Goal: Task Accomplishment & Management: Use online tool/utility

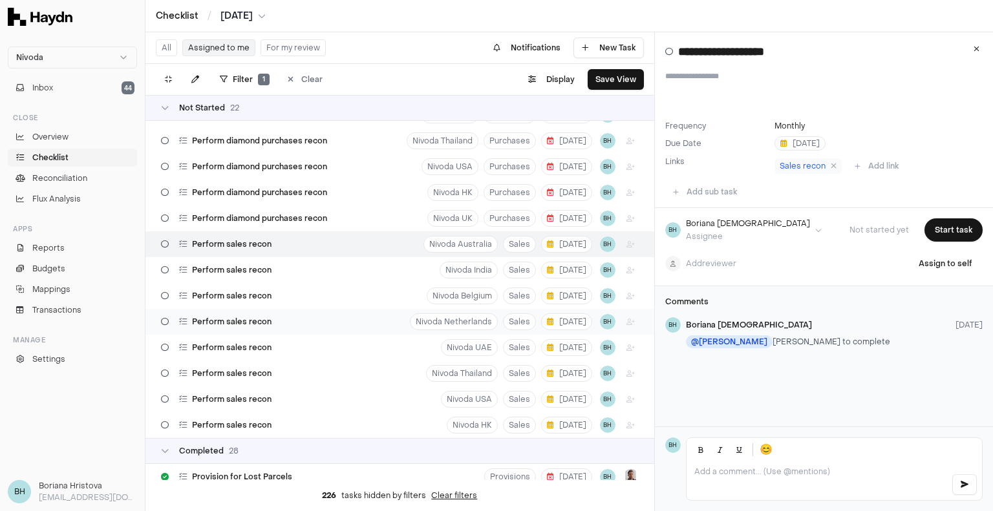
scroll to position [272, 0]
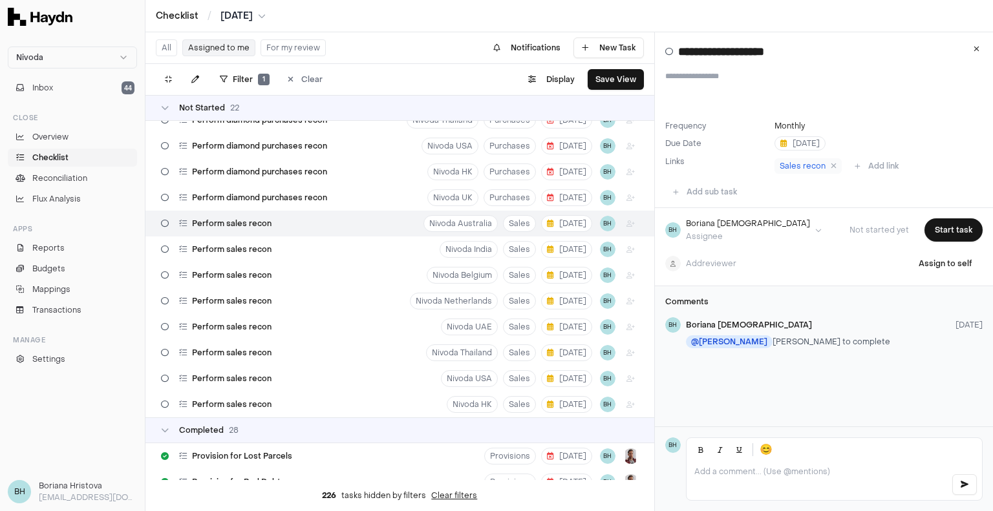
click at [597, 224] on html "Nivoda Inbox 44 Close Overview Checklist Reconciliation Flux Analysis Apps Repo…" at bounding box center [496, 255] width 993 height 511
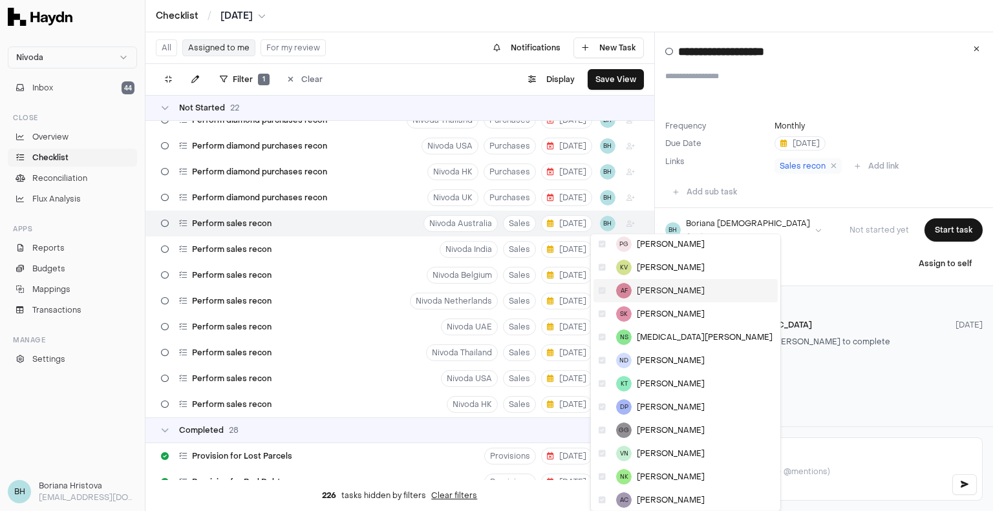
scroll to position [77, 0]
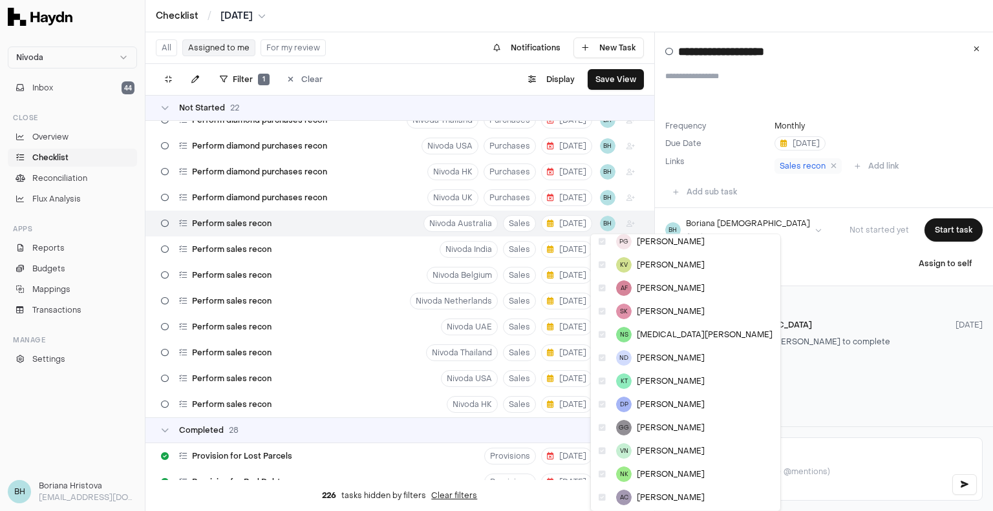
click at [860, 255] on html "Nivoda Inbox 44 Close Overview Checklist Reconciliation Flux Analysis Apps Repo…" at bounding box center [496, 255] width 993 height 511
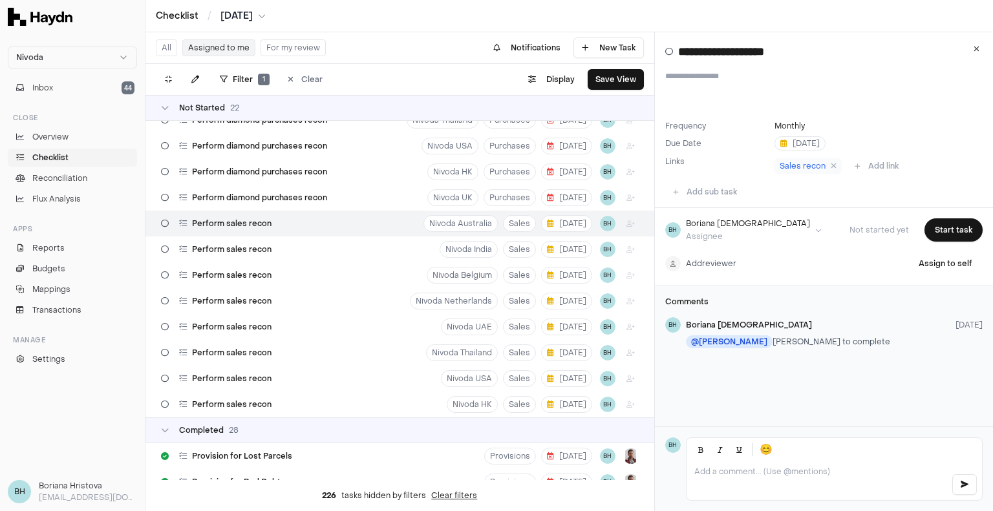
click at [707, 266] on html "Nivoda Inbox 44 Close Overview Checklist Reconciliation Flux Analysis Apps Repo…" at bounding box center [496, 255] width 993 height 511
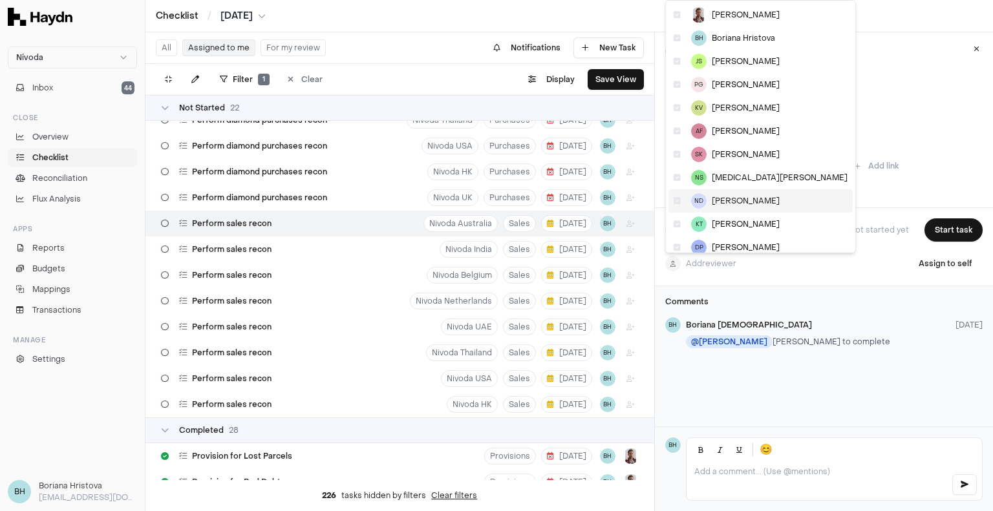
click at [719, 196] on span "[PERSON_NAME]" at bounding box center [746, 201] width 68 height 10
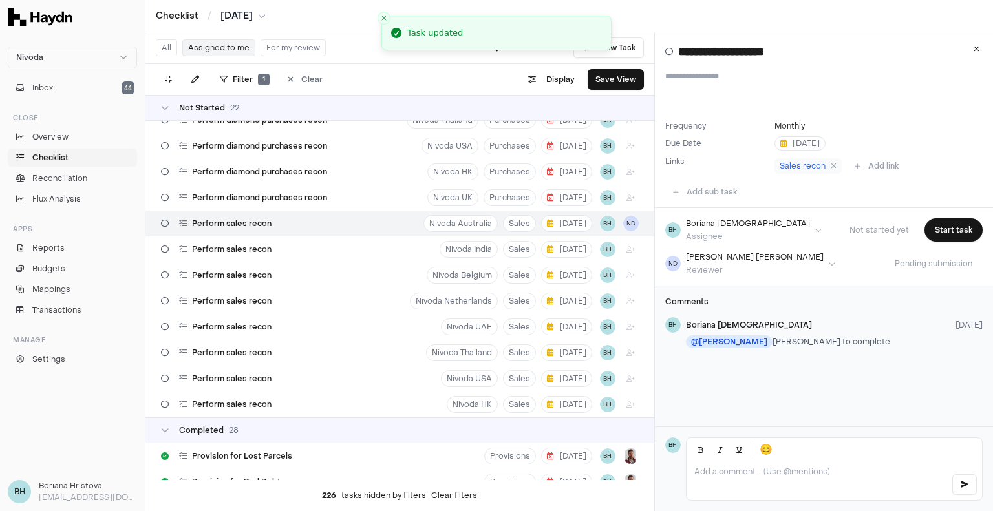
click at [751, 229] on html "Nivoda Inbox 44 Close Overview Checklist Reconciliation Flux Analysis Apps Repo…" at bounding box center [496, 255] width 993 height 511
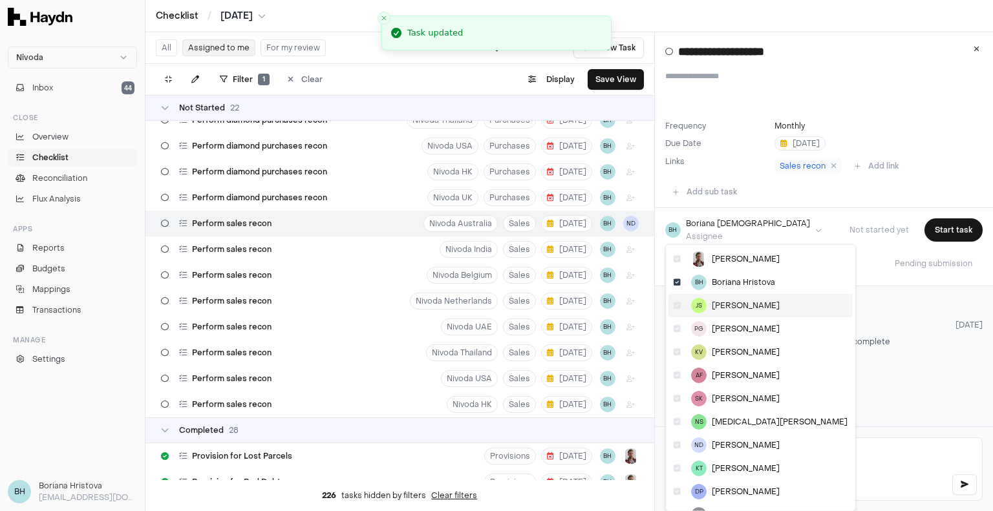
click at [746, 299] on div "[PERSON_NAME]" at bounding box center [760, 305] width 184 height 23
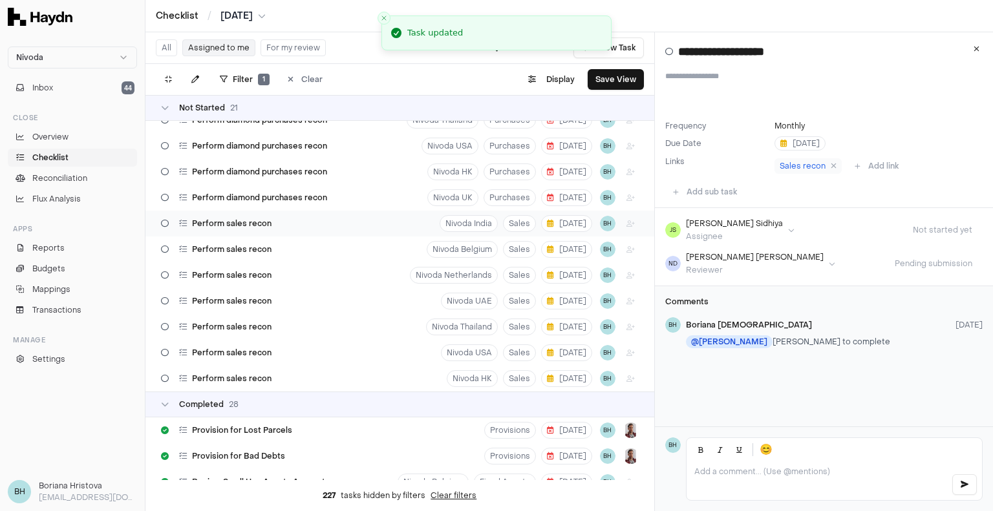
click at [389, 222] on div "Perform sales recon Nivoda India Sales [DATE] BH" at bounding box center [399, 224] width 509 height 26
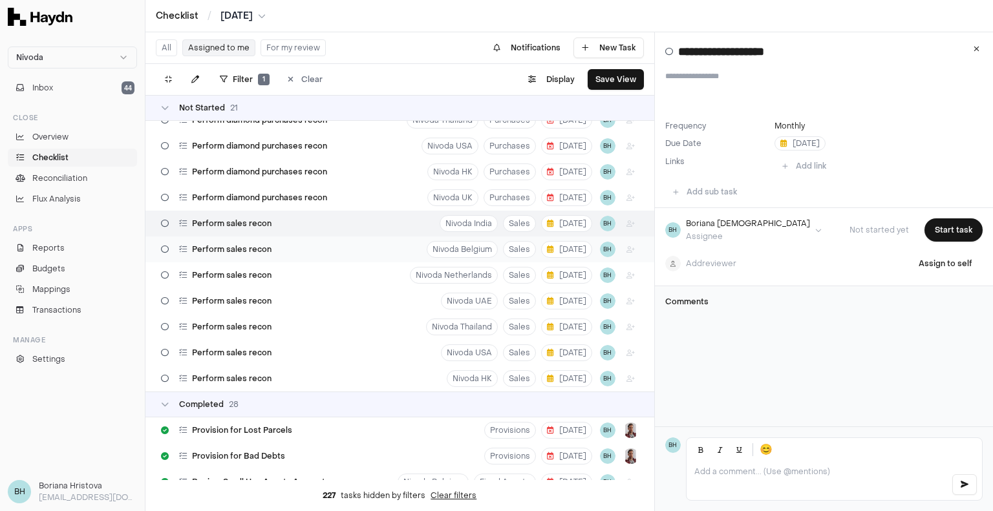
click at [388, 250] on div "Perform sales recon Nivoda [GEOGRAPHIC_DATA] Sales [DATE] BH" at bounding box center [399, 250] width 509 height 26
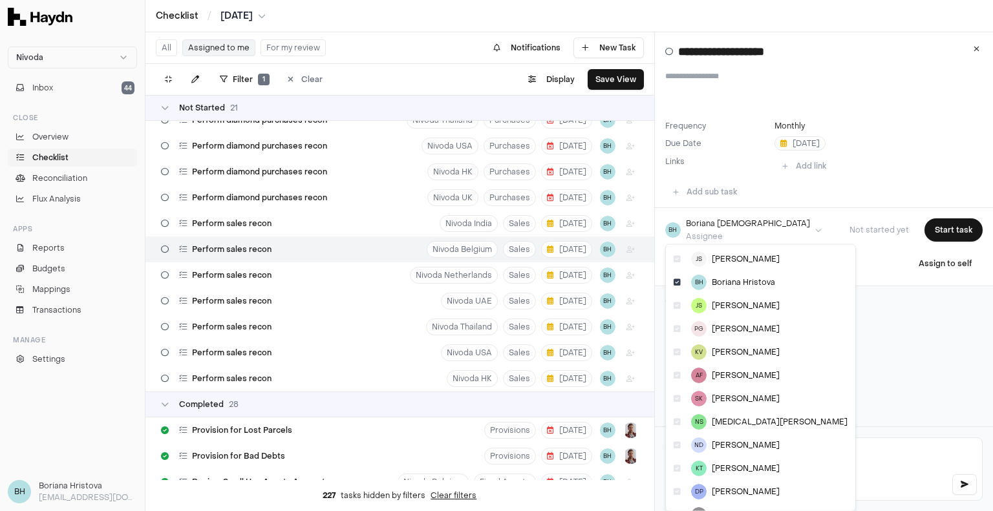
click at [755, 228] on html "Nivoda Inbox 44 Close Overview Checklist Reconciliation Flux Analysis Apps Repo…" at bounding box center [496, 255] width 993 height 511
click at [783, 229] on html "Nivoda Inbox 44 Close Overview Checklist Reconciliation Flux Analysis Apps Repo…" at bounding box center [496, 255] width 993 height 511
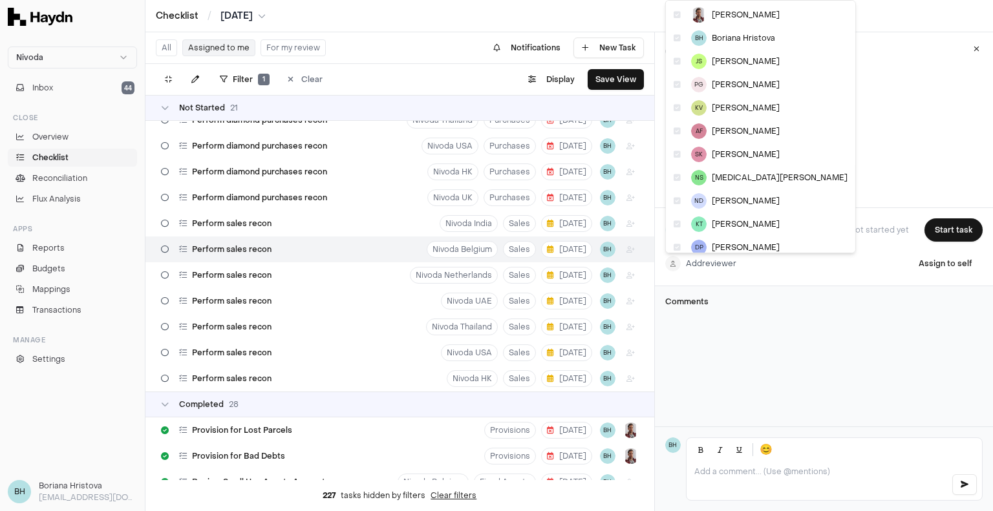
click at [706, 263] on html "Nivoda Inbox 44 Close Overview Checklist Reconciliation Flux Analysis Apps Repo…" at bounding box center [496, 255] width 993 height 511
click at [719, 35] on span "Boriana Hristova" at bounding box center [743, 38] width 63 height 10
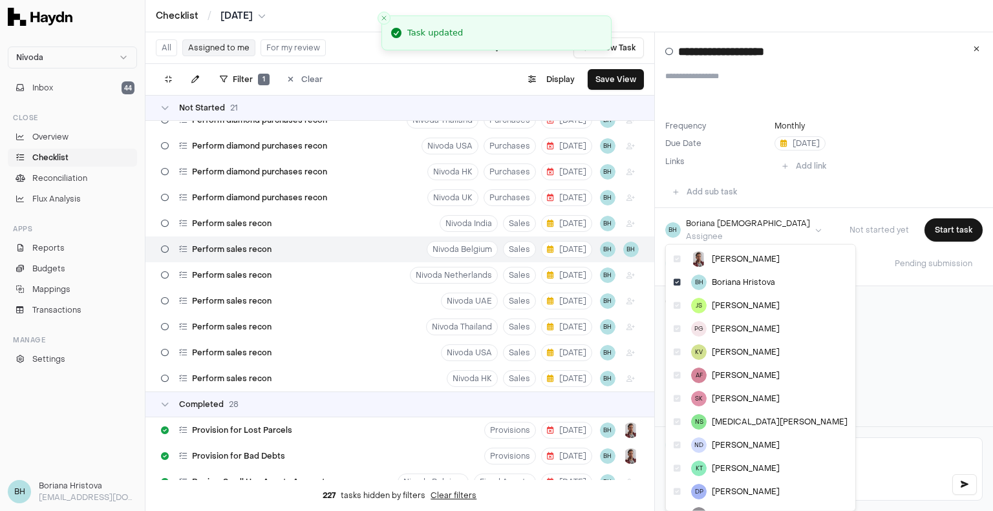
click at [752, 233] on html "Nivoda Inbox 44 Close Overview Checklist Reconciliation Flux Analysis Apps Repo…" at bounding box center [496, 255] width 993 height 511
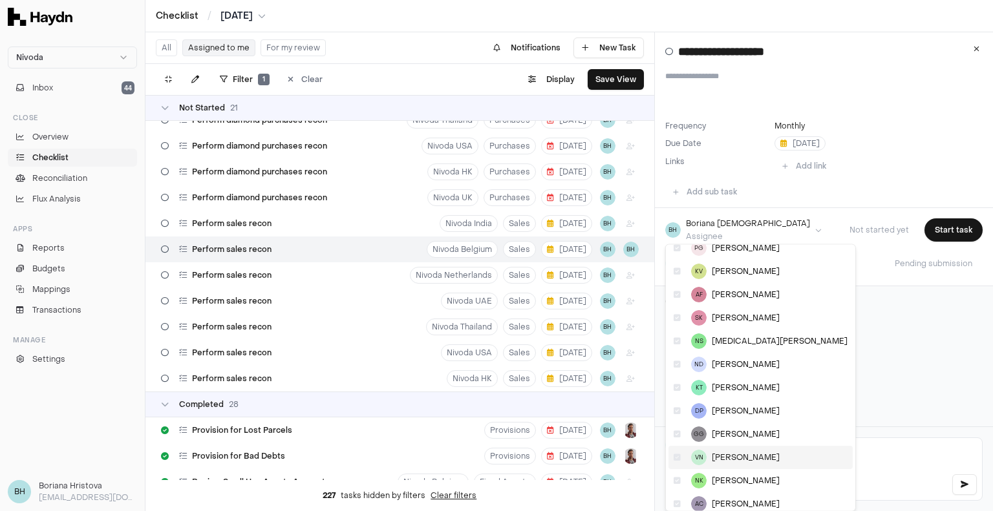
scroll to position [88, 0]
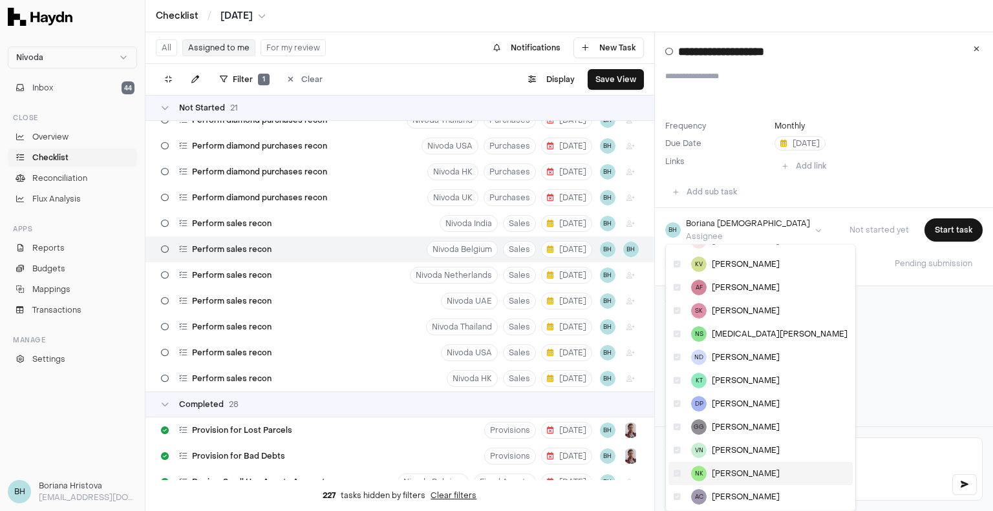
click at [735, 472] on span "[PERSON_NAME]" at bounding box center [746, 474] width 68 height 10
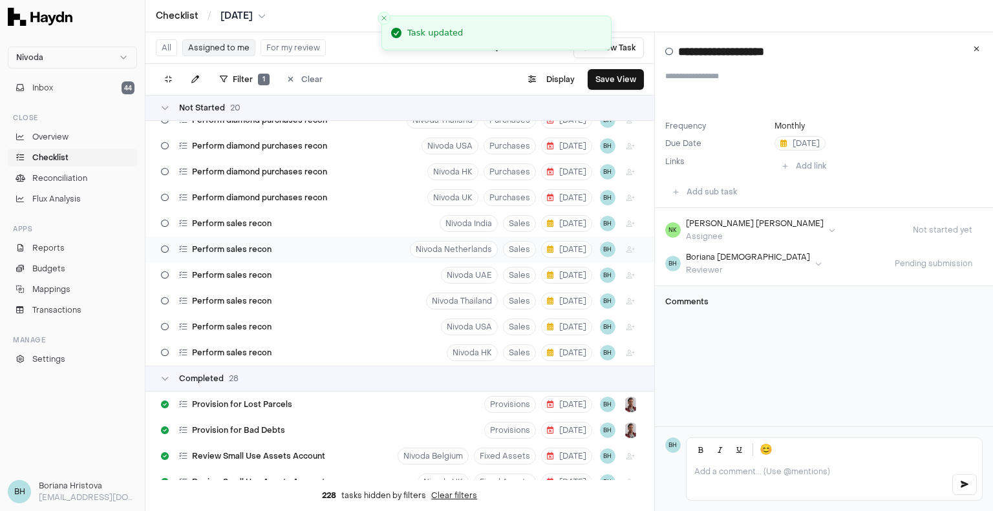
click at [343, 252] on div "Perform sales recon [GEOGRAPHIC_DATA] Netherlands Sales [DATE] BH" at bounding box center [399, 250] width 509 height 26
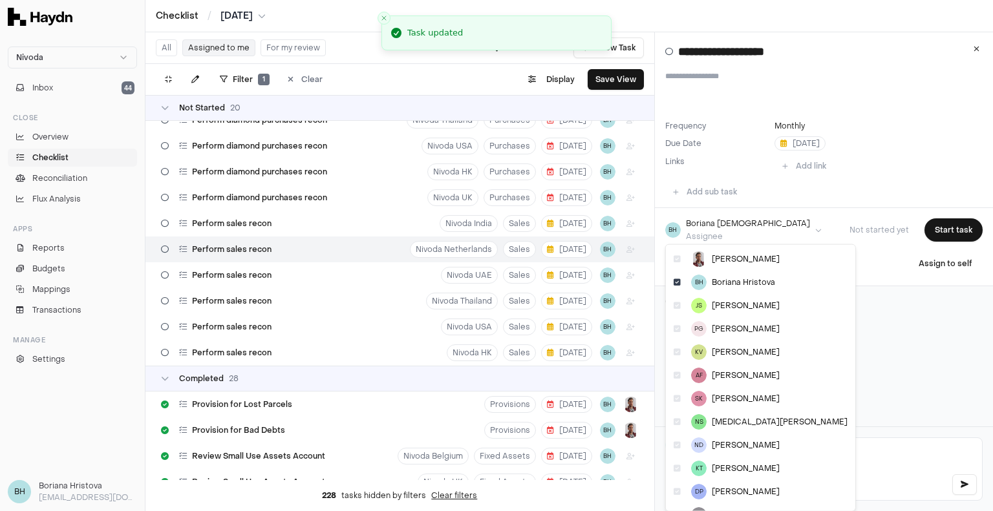
click at [745, 228] on html "Nivoda Inbox 44 Close Overview Checklist Reconciliation Flux Analysis Apps Repo…" at bounding box center [496, 255] width 993 height 511
click at [809, 229] on html "Nivoda Inbox 44 Close Overview Checklist Reconciliation Flux Analysis Apps Repo…" at bounding box center [496, 255] width 993 height 511
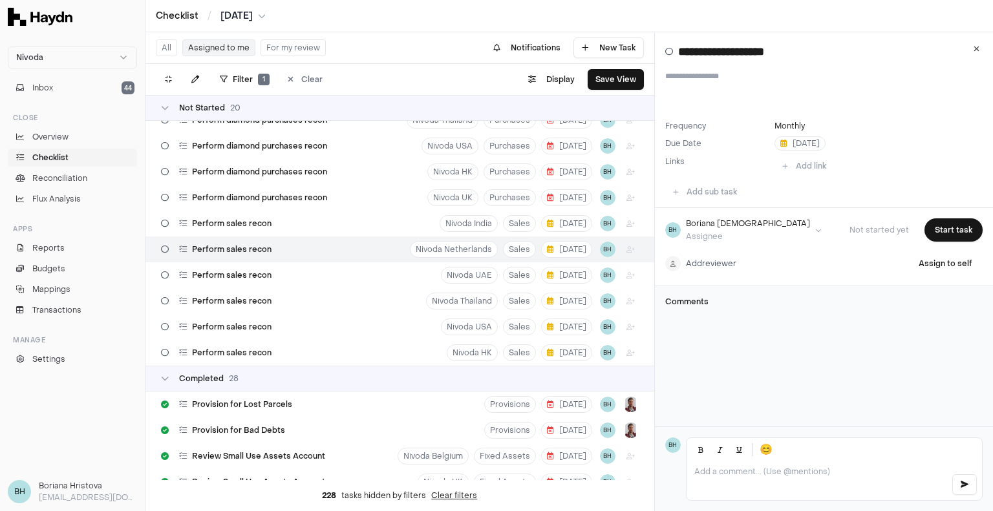
click at [728, 262] on html "Nivoda Inbox 44 Close Overview Checklist Reconciliation Flux Analysis Apps Repo…" at bounding box center [496, 255] width 993 height 511
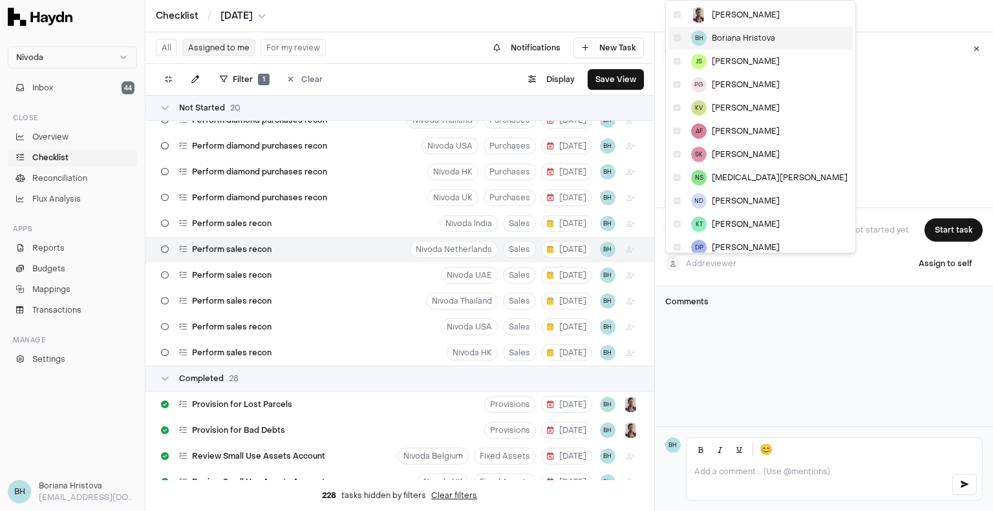
click at [737, 43] on div "BH [PERSON_NAME]" at bounding box center [760, 37] width 184 height 23
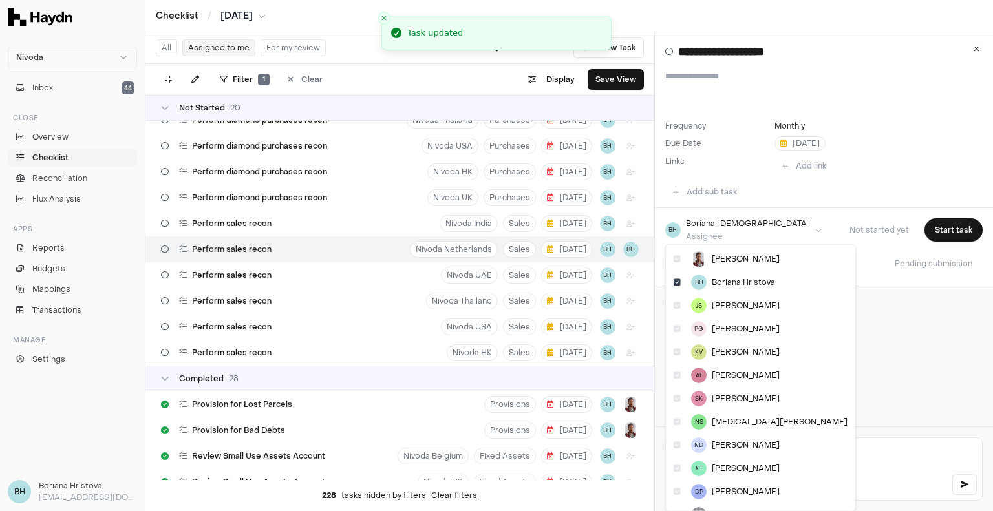
click at [757, 226] on html "Nivoda Inbox 44 Close Overview Checklist Reconciliation Flux Analysis Apps Repo…" at bounding box center [496, 255] width 993 height 511
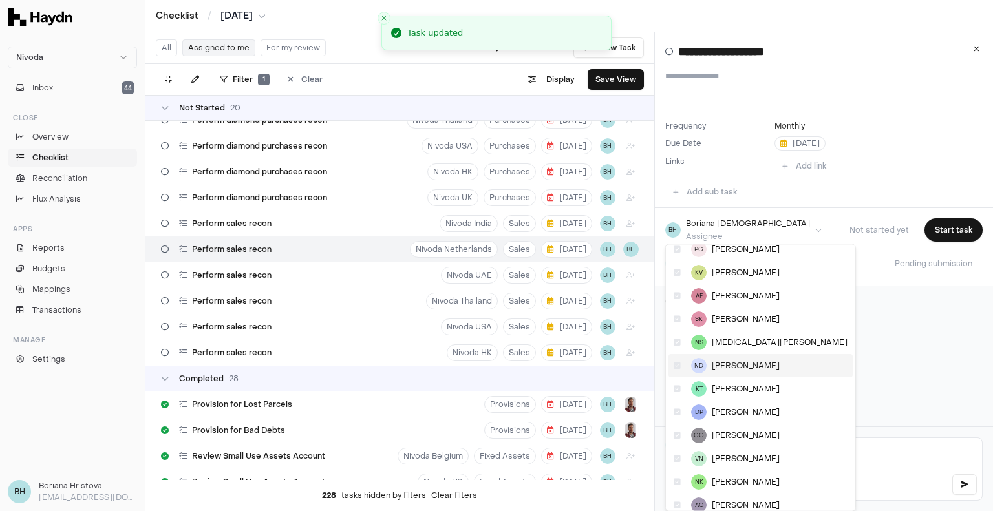
scroll to position [88, 0]
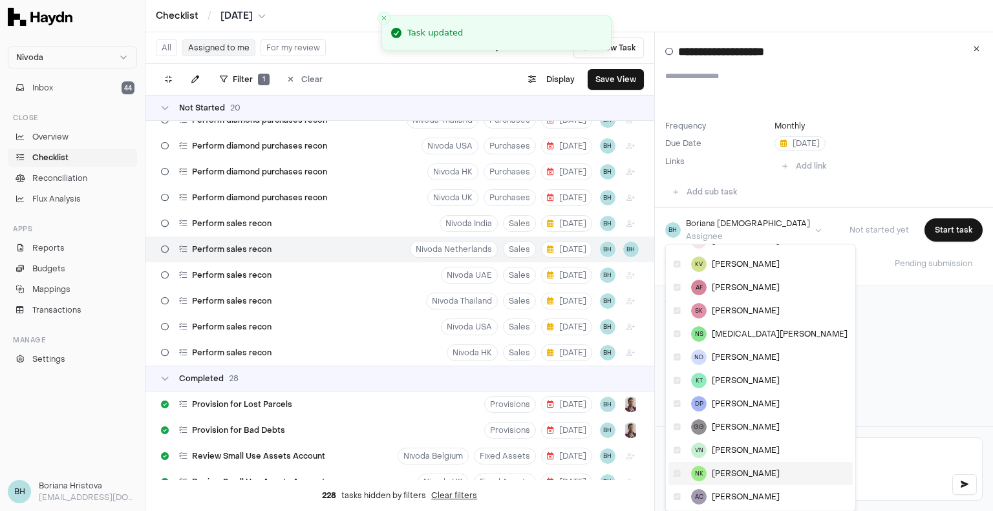
click at [724, 474] on span "[PERSON_NAME]" at bounding box center [746, 474] width 68 height 10
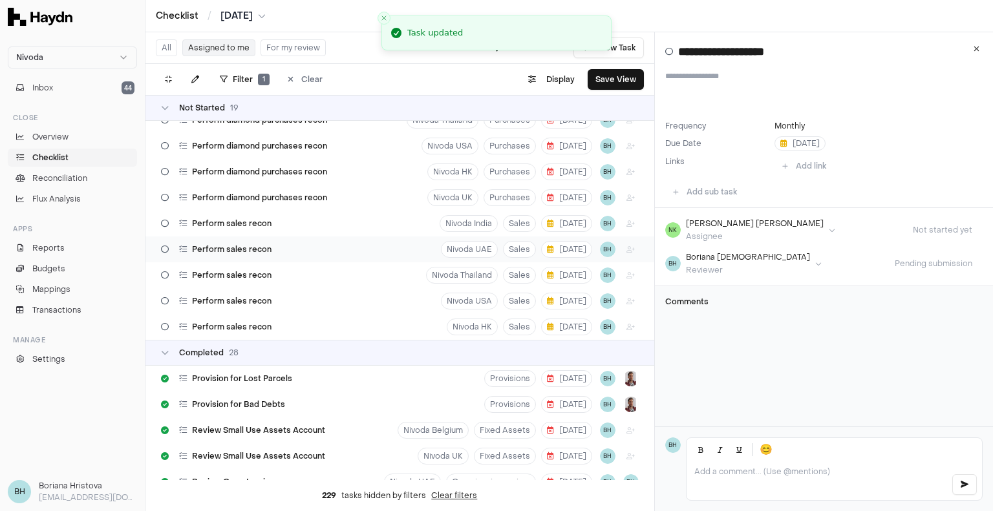
click at [332, 248] on div "Perform sales recon Nivoda UAE Sales [DATE] BH" at bounding box center [399, 250] width 509 height 26
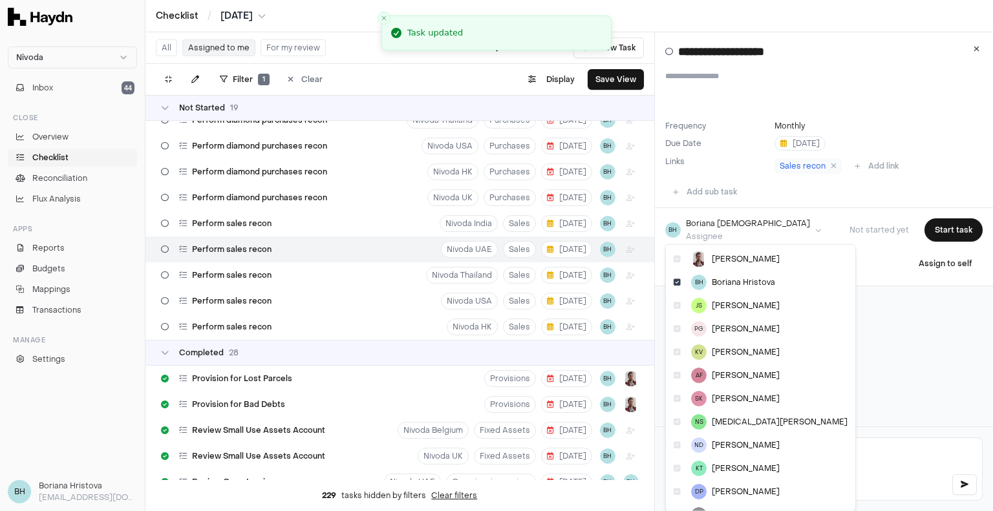
click at [754, 227] on html "Nivoda Inbox 44 Close Overview Checklist Reconciliation Flux Analysis Apps Repo…" at bounding box center [496, 255] width 993 height 511
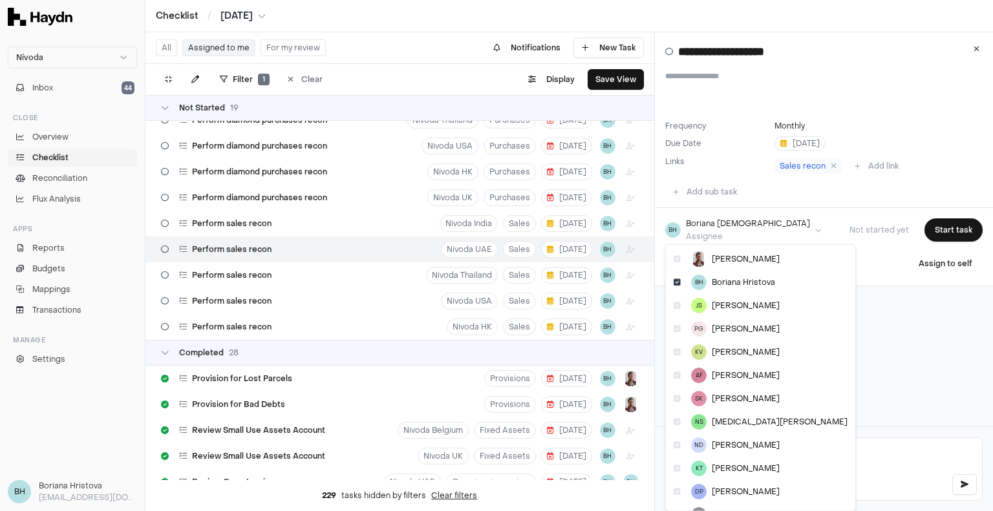
click at [754, 227] on html "Nivoda Inbox 44 Close Overview Checklist Reconciliation Flux Analysis Apps Repo…" at bounding box center [496, 255] width 993 height 511
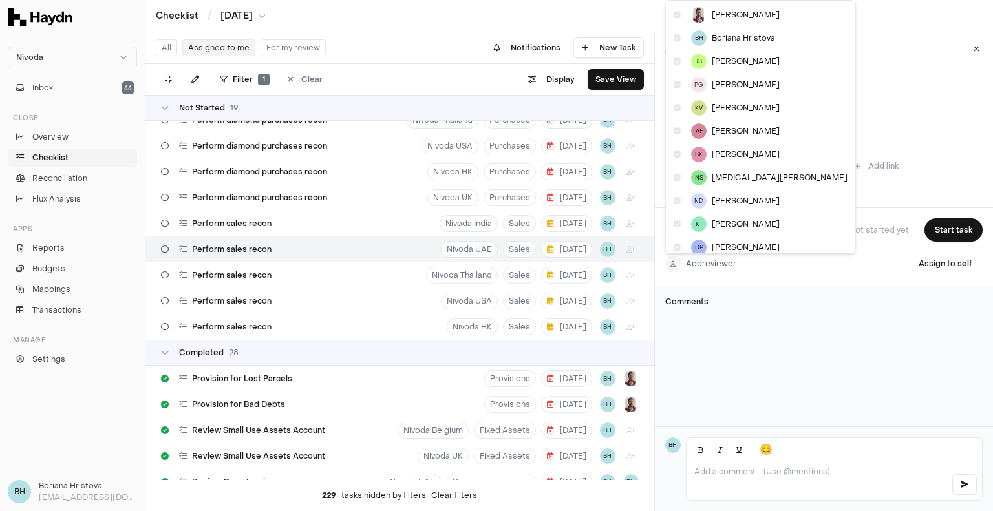
click at [734, 260] on html "Nivoda Inbox 44 Close Overview Checklist Reconciliation Flux Analysis Apps Repo…" at bounding box center [496, 255] width 993 height 511
click at [734, 45] on div "BH [PERSON_NAME]" at bounding box center [760, 37] width 184 height 23
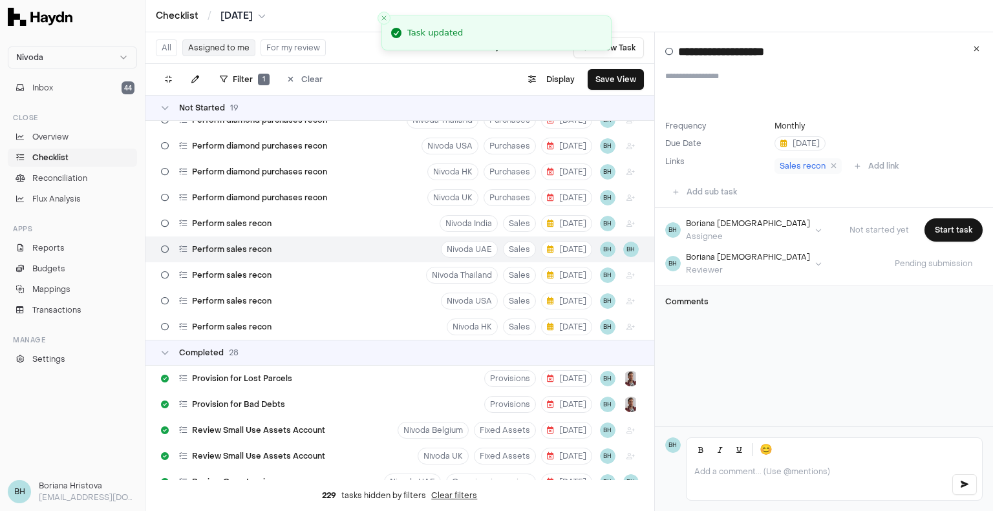
click at [747, 229] on html "Nivoda Inbox 44 Close Overview Checklist Reconciliation Flux Analysis Apps Repo…" at bounding box center [496, 255] width 993 height 511
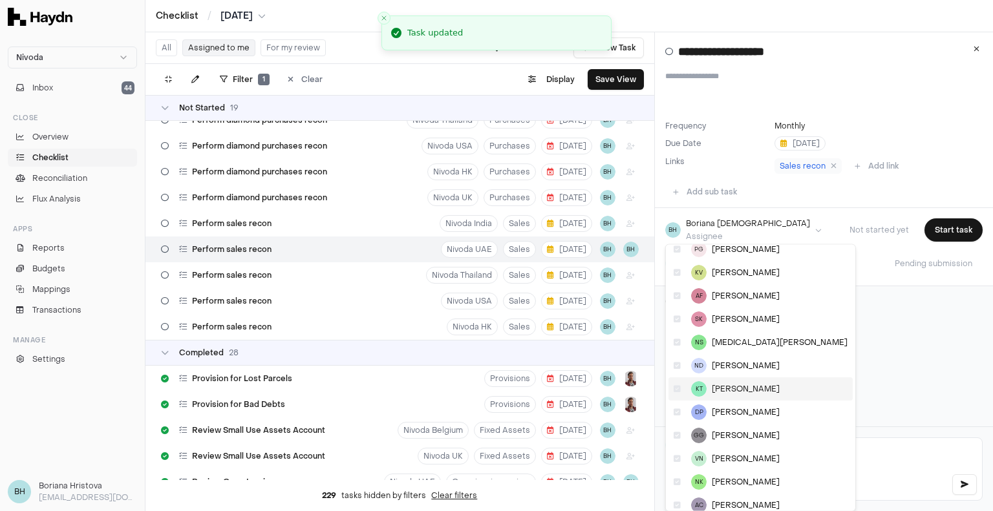
scroll to position [88, 0]
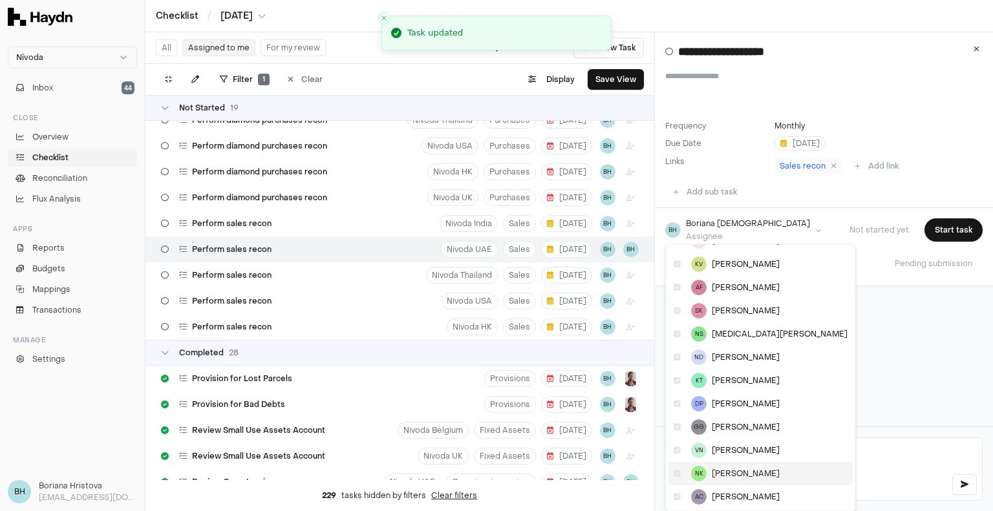
click at [736, 476] on span "[PERSON_NAME]" at bounding box center [746, 474] width 68 height 10
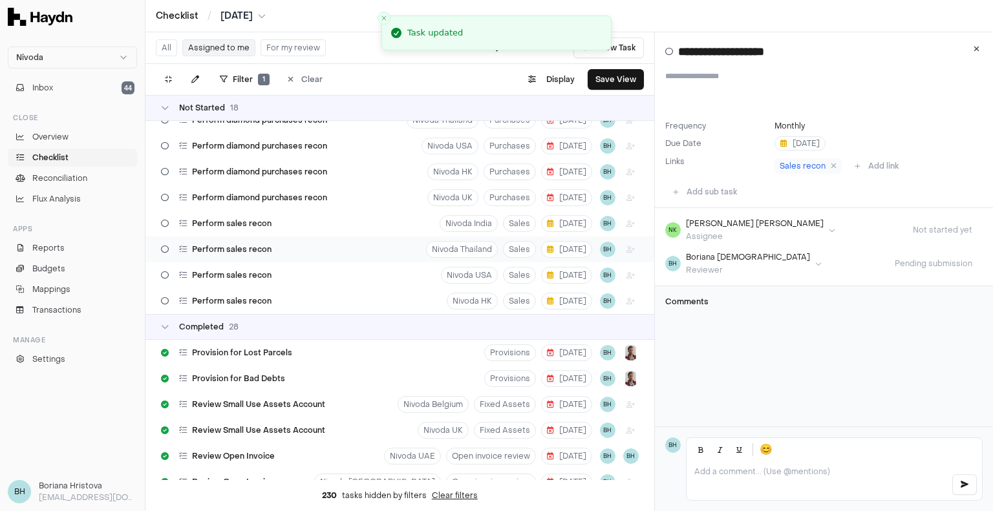
click at [361, 252] on div "Perform sales recon Nivoda Thailand Sales [DATE] BH" at bounding box center [399, 250] width 509 height 26
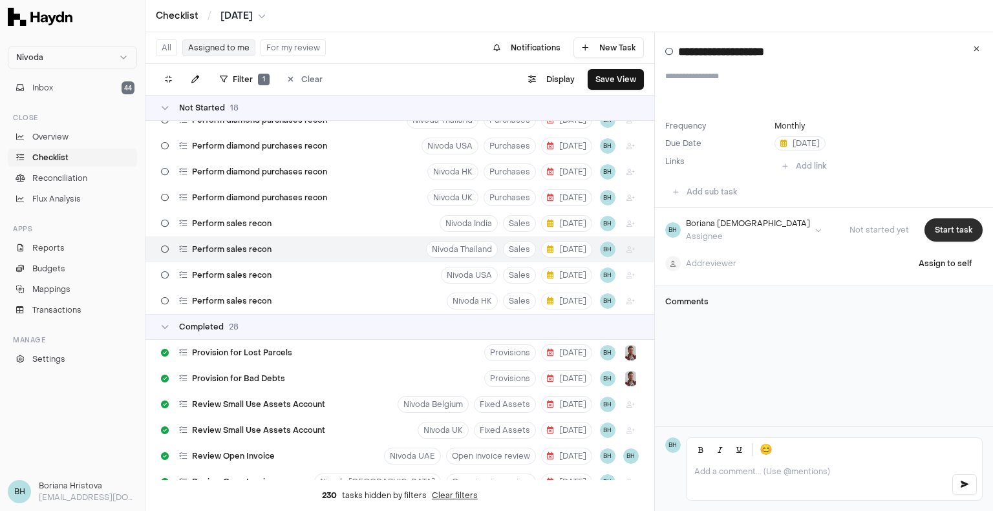
click at [928, 232] on button "Start task" at bounding box center [953, 229] width 58 height 23
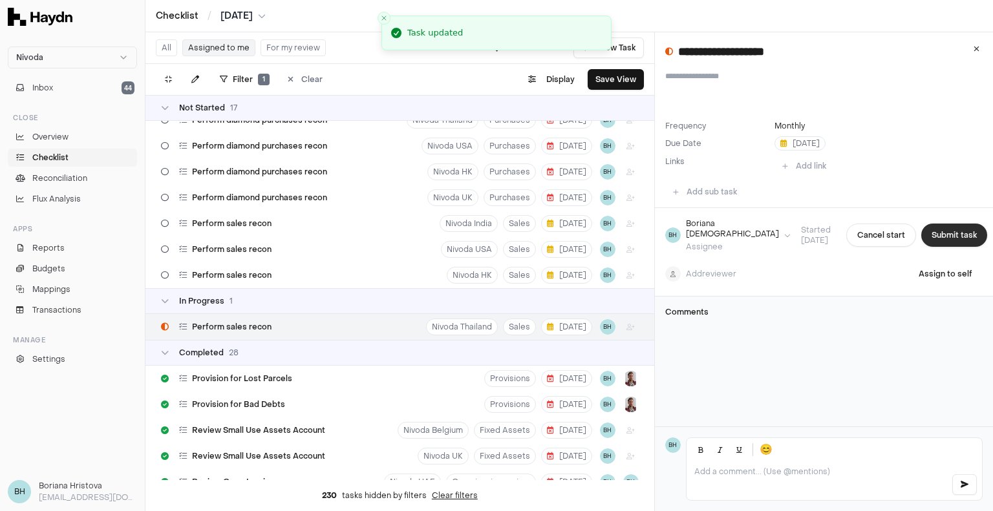
click at [935, 235] on button "Submit task" at bounding box center [954, 235] width 66 height 23
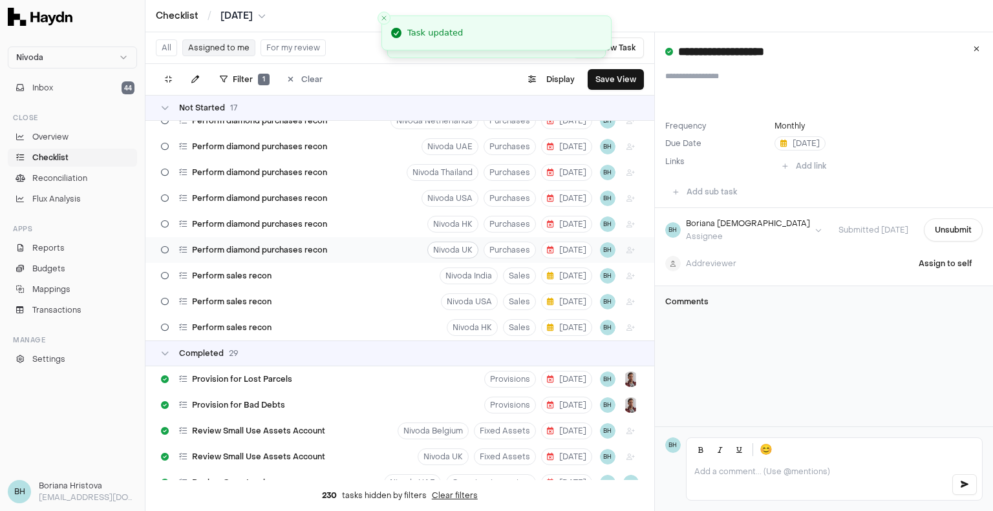
scroll to position [170, 0]
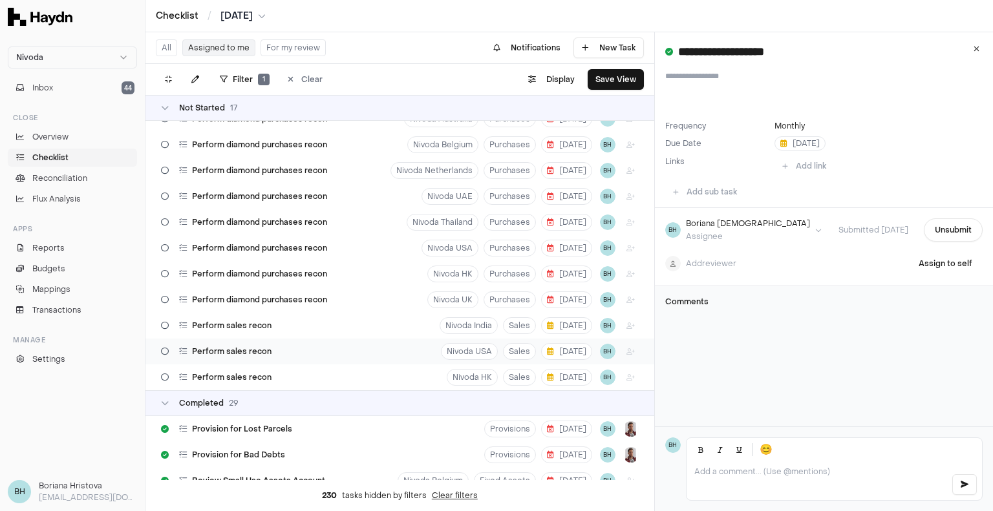
click at [410, 348] on div "Perform sales recon [GEOGRAPHIC_DATA] USA Sales [DATE] BH" at bounding box center [399, 352] width 509 height 26
click at [711, 264] on html "Nivoda Inbox 44 Close Overview Checklist Reconciliation Flux Analysis Apps Repo…" at bounding box center [496, 255] width 993 height 511
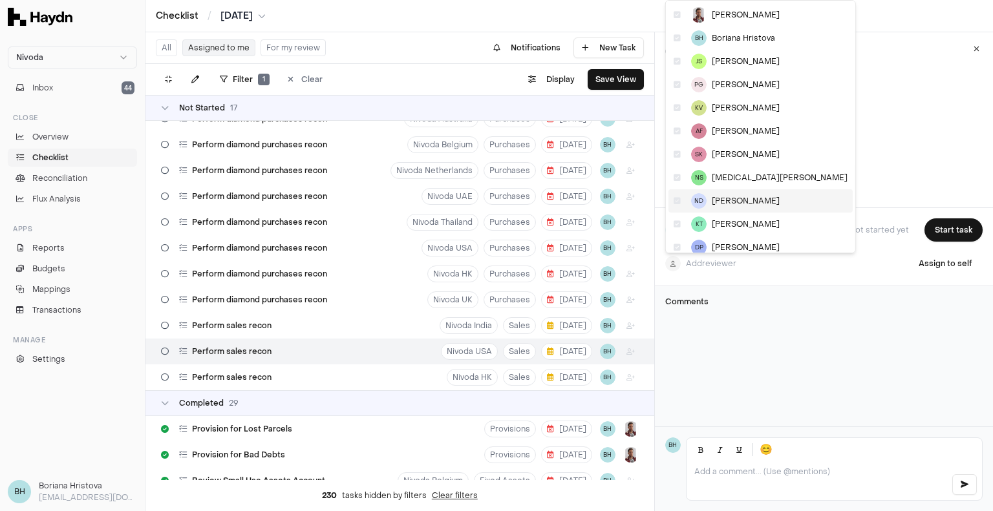
click at [735, 199] on span "[PERSON_NAME]" at bounding box center [746, 201] width 68 height 10
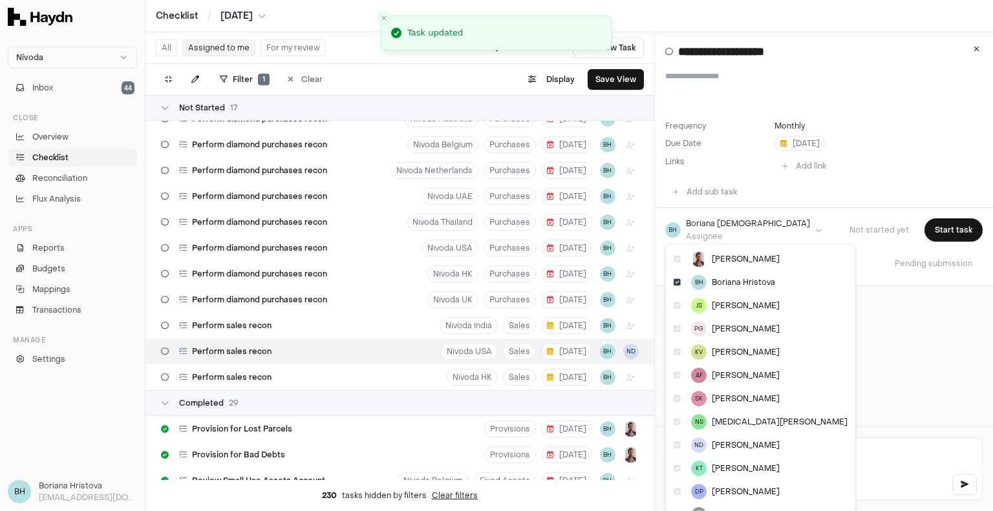
click at [732, 226] on html "Nivoda Inbox 44 Close Overview Checklist Reconciliation Flux Analysis Apps Repo…" at bounding box center [496, 255] width 993 height 511
click at [728, 463] on span "[PERSON_NAME]" at bounding box center [746, 468] width 68 height 10
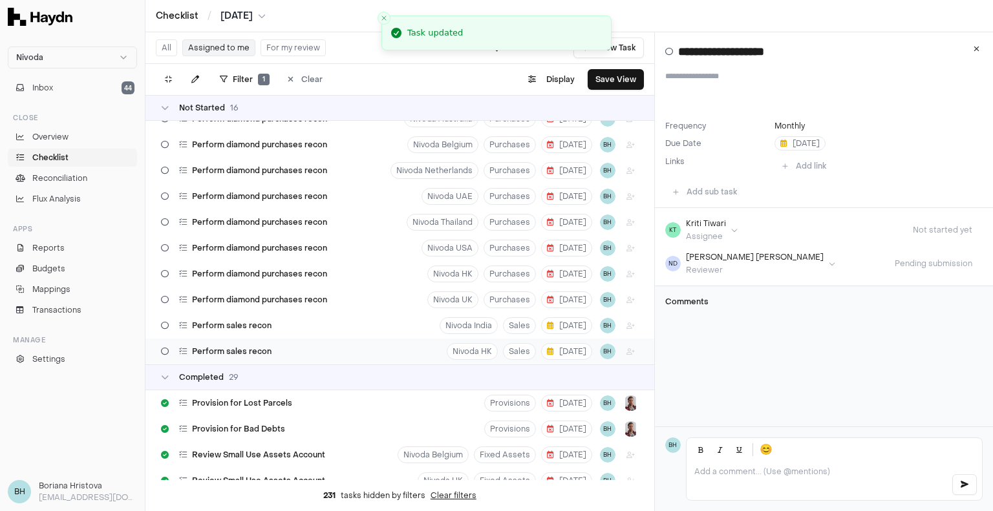
click at [364, 348] on div "Perform sales recon Nivoda HK Sales [DATE] BH" at bounding box center [399, 352] width 509 height 26
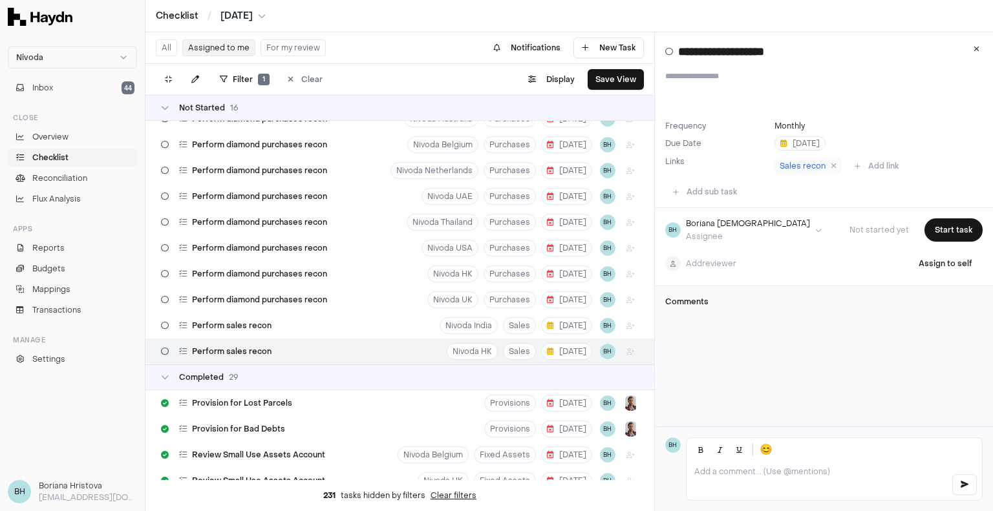
click at [748, 264] on div "Add reviewer Assign to self" at bounding box center [823, 263] width 317 height 23
click at [705, 269] on html "Nivoda Inbox 44 Close Overview Checklist Reconciliation Flux Analysis Apps Repo…" at bounding box center [496, 255] width 993 height 511
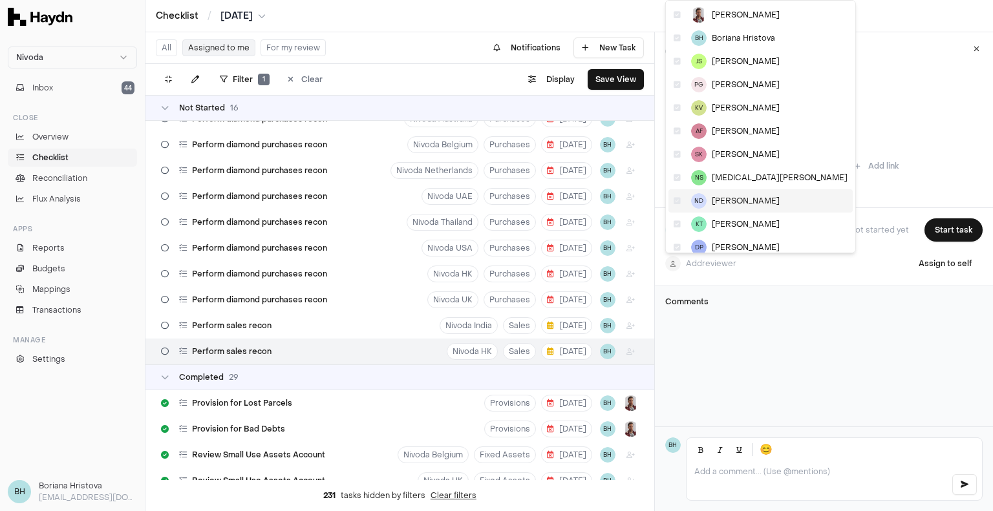
click at [732, 202] on span "[PERSON_NAME]" at bounding box center [746, 201] width 68 height 10
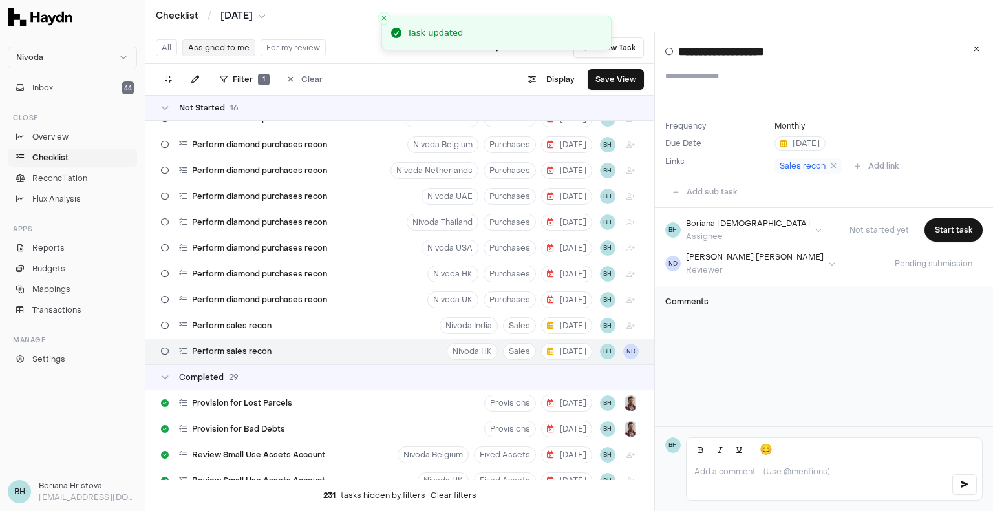
click at [751, 231] on html "Nivoda Inbox 44 Close Overview Checklist Reconciliation Flux Analysis Apps Repo…" at bounding box center [496, 255] width 993 height 511
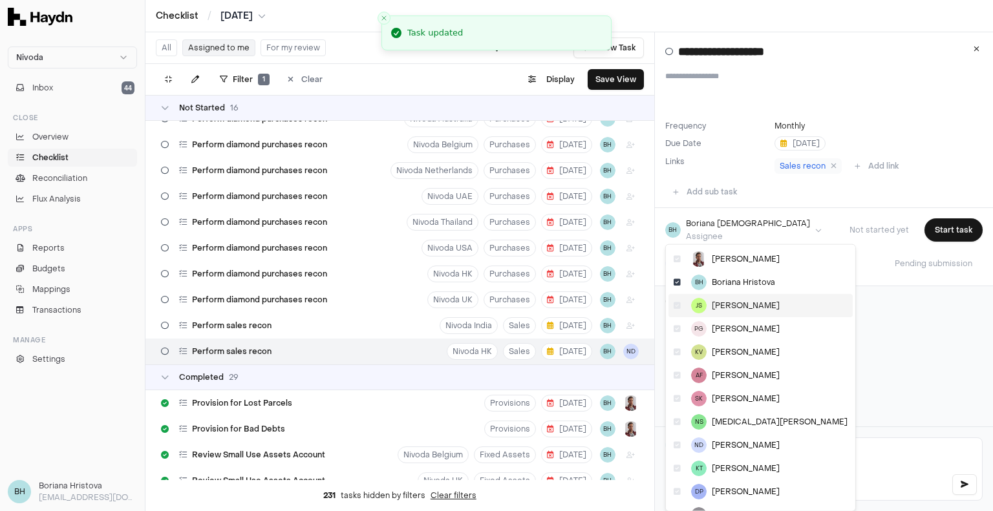
click at [732, 308] on span "[PERSON_NAME]" at bounding box center [746, 306] width 68 height 10
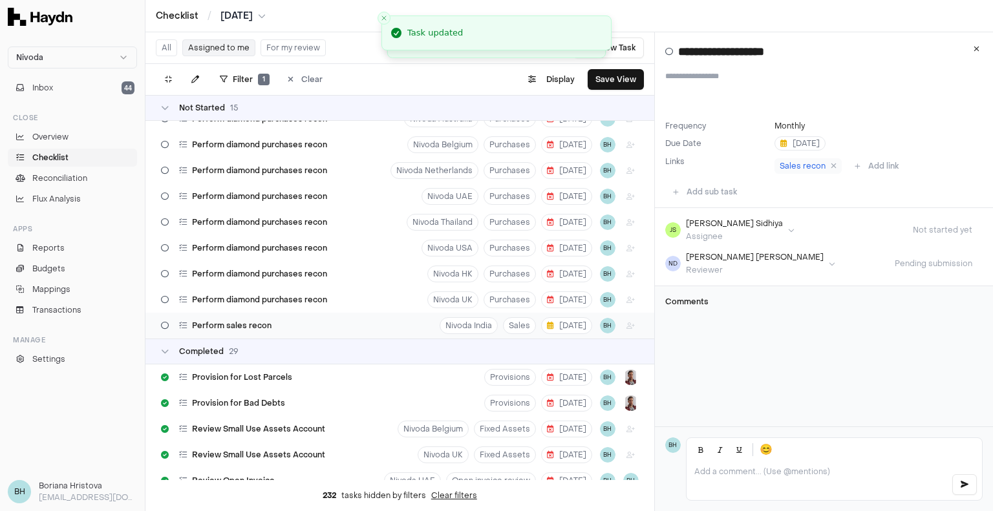
click at [326, 321] on div "Perform sales recon Nivoda India Sales [DATE] BH" at bounding box center [399, 326] width 509 height 26
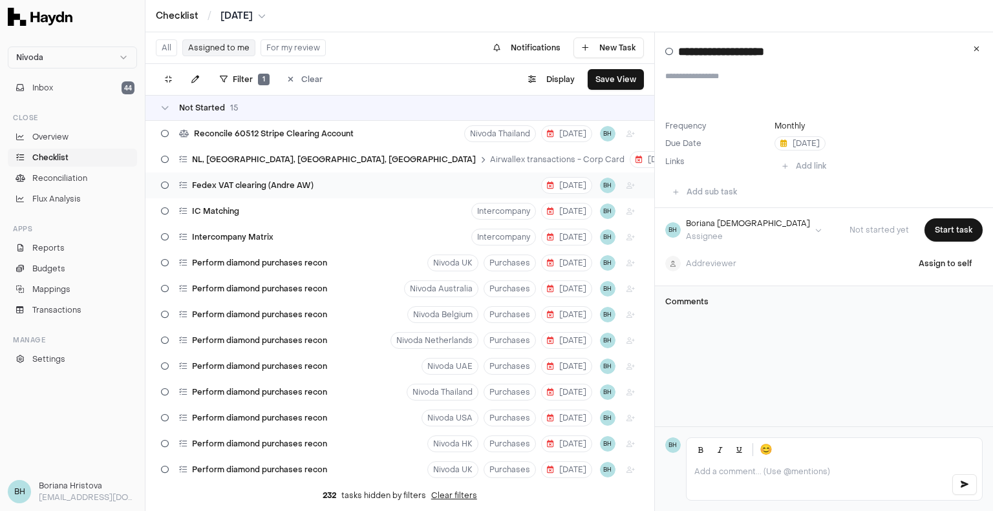
click at [421, 183] on div "Fedex VAT clearing (Andre AW) [DATE] BH" at bounding box center [399, 186] width 509 height 26
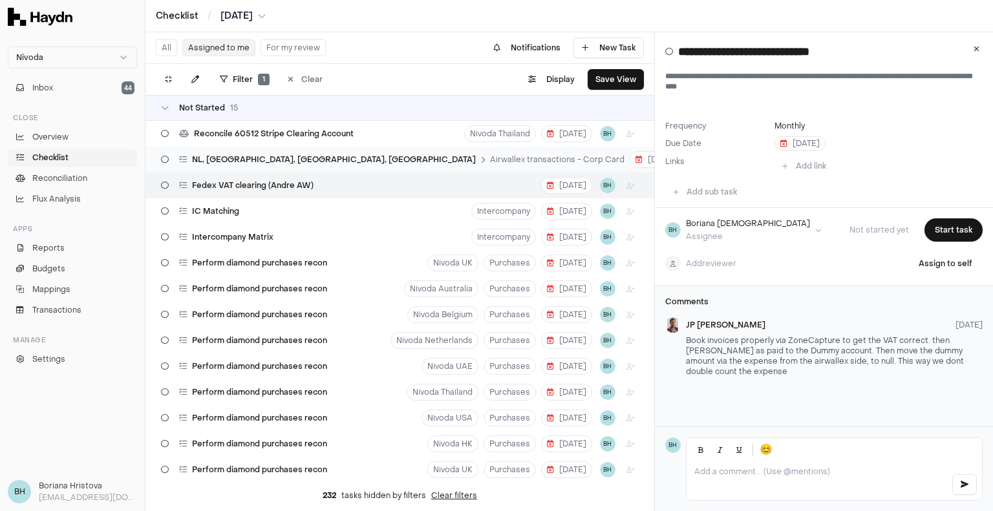
click at [418, 160] on div "NL, [GEOGRAPHIC_DATA], [GEOGRAPHIC_DATA], UAE Airwallex transactions - Corp Car…" at bounding box center [399, 160] width 509 height 26
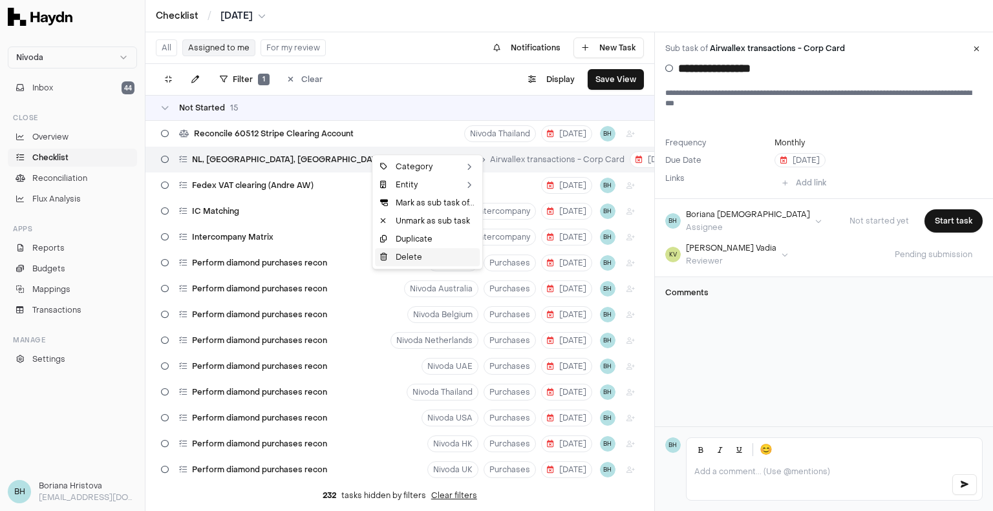
click at [415, 255] on div "Delete" at bounding box center [427, 257] width 105 height 18
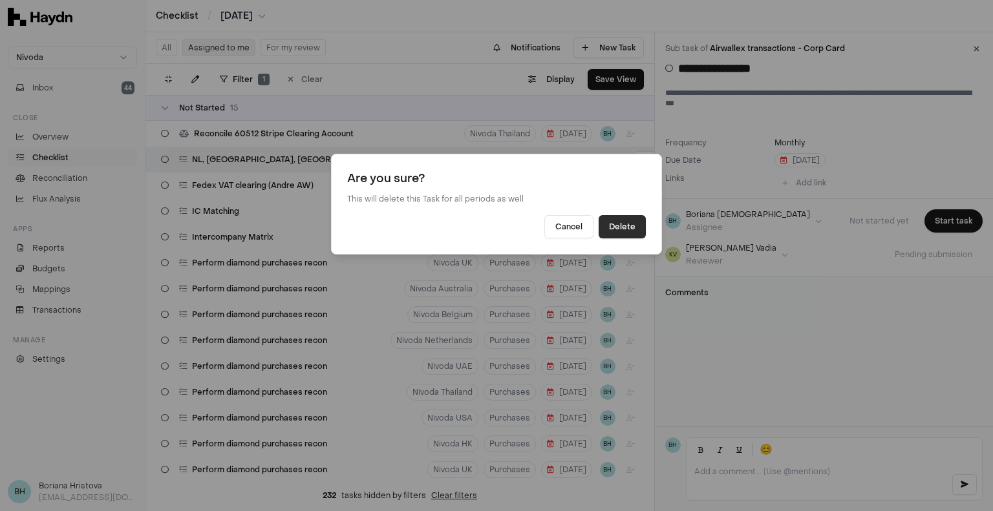
click at [631, 223] on button "Delete" at bounding box center [621, 226] width 47 height 23
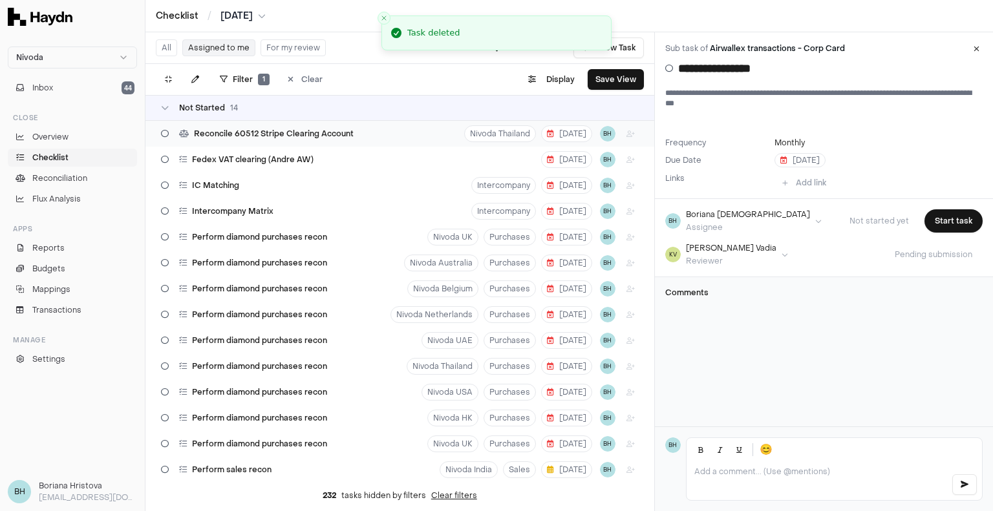
click at [381, 136] on div "Reconcile 60512 Stripe Clearing Account Nivoda [GEOGRAPHIC_DATA] [DATE] BH" at bounding box center [399, 134] width 509 height 26
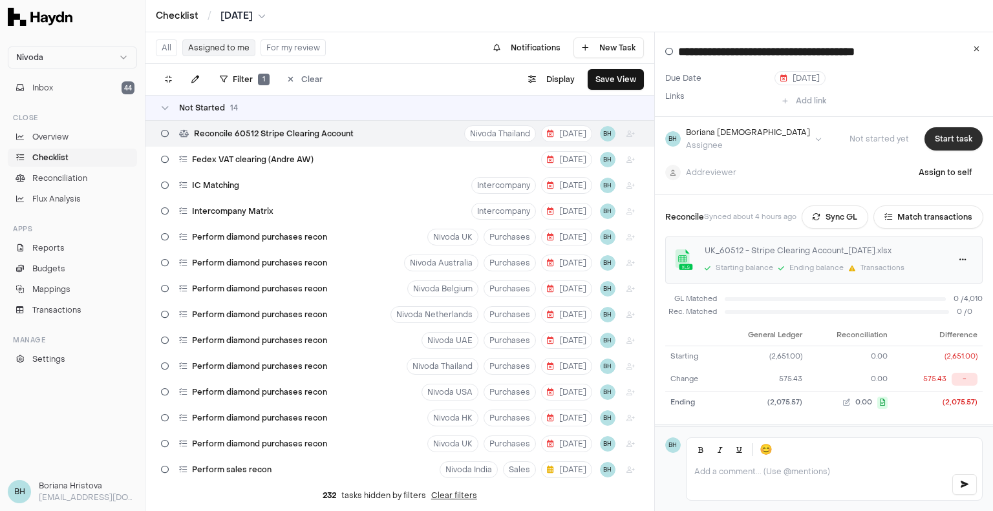
click at [944, 131] on button "Start task" at bounding box center [953, 138] width 58 height 23
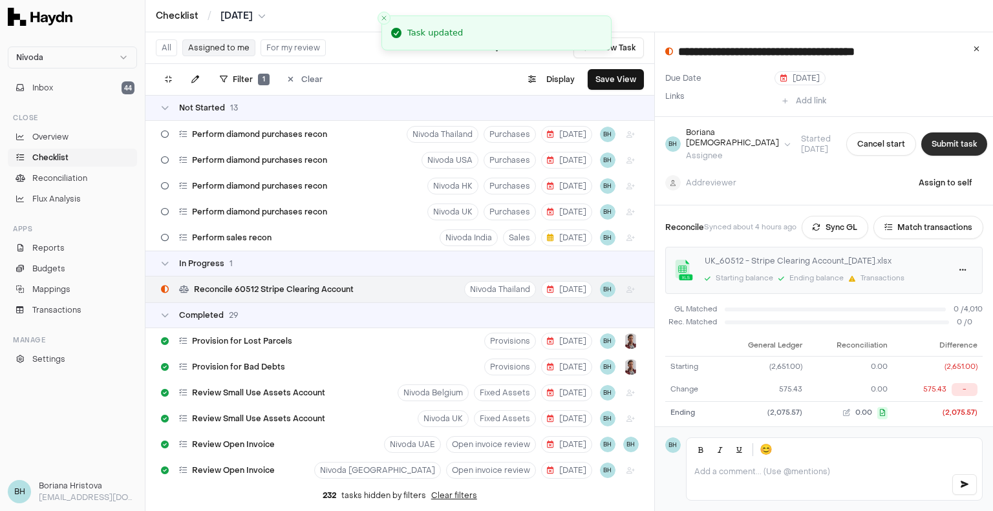
scroll to position [207, 0]
click at [940, 140] on button "Submit task" at bounding box center [954, 143] width 66 height 23
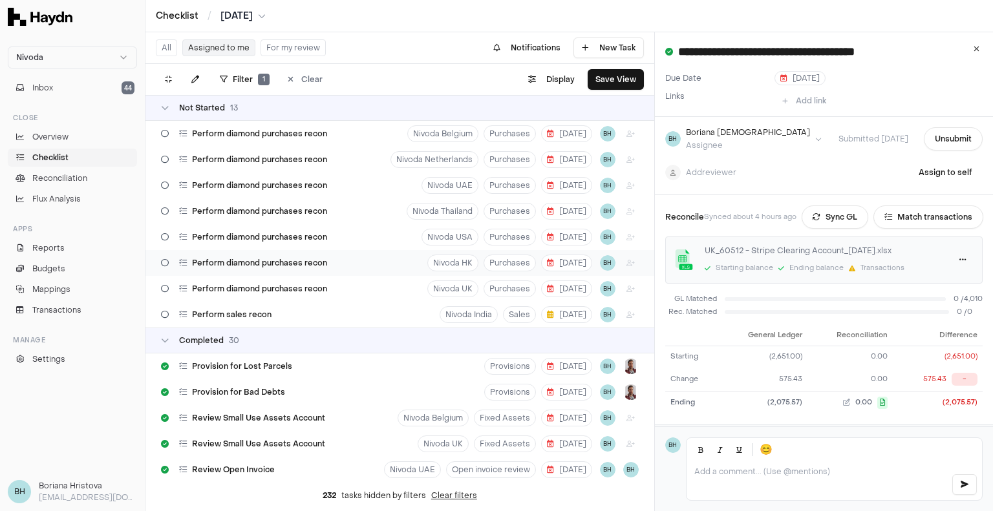
scroll to position [0, 0]
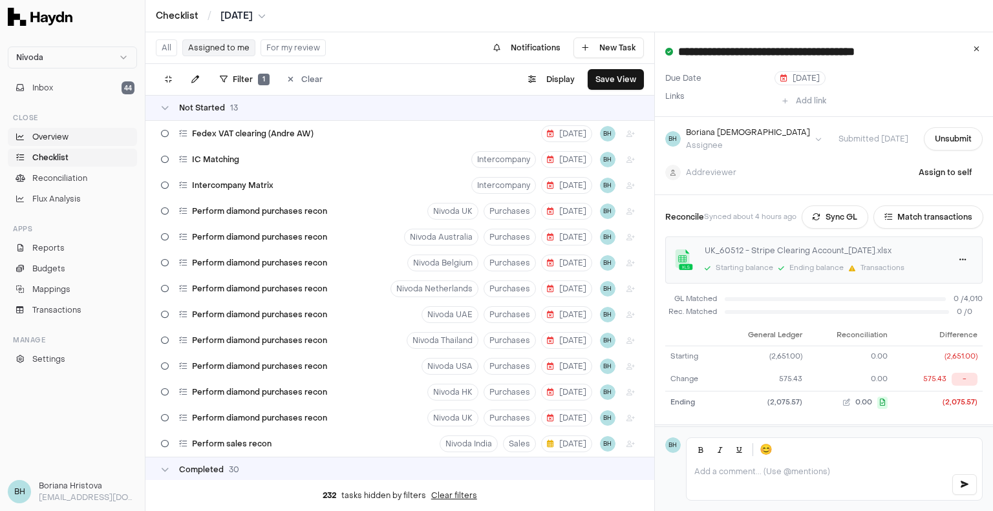
click at [70, 138] on link "Overview" at bounding box center [72, 137] width 129 height 18
